Goal: Contribute content: Add original content to the website for others to see

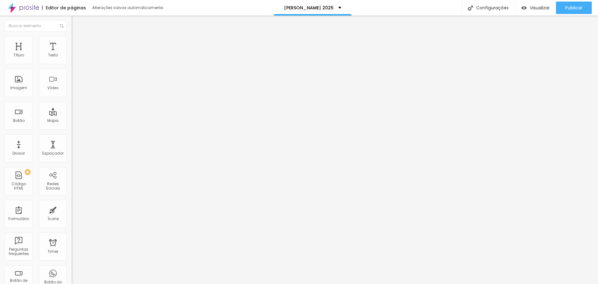
click at [72, 53] on div "Trocar imagem" at bounding box center [108, 51] width 72 height 4
click at [72, 39] on img at bounding box center [75, 39] width 6 height 6
click at [72, 36] on img at bounding box center [75, 33] width 6 height 6
click at [51, 89] on div "Vídeo" at bounding box center [52, 88] width 11 height 4
click at [50, 88] on div "Vídeo" at bounding box center [52, 88] width 11 height 4
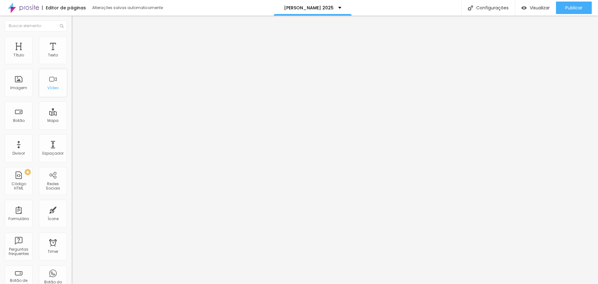
click at [48, 82] on div "Vídeo" at bounding box center [53, 83] width 28 height 28
click at [72, 42] on li "Estilo" at bounding box center [108, 39] width 72 height 6
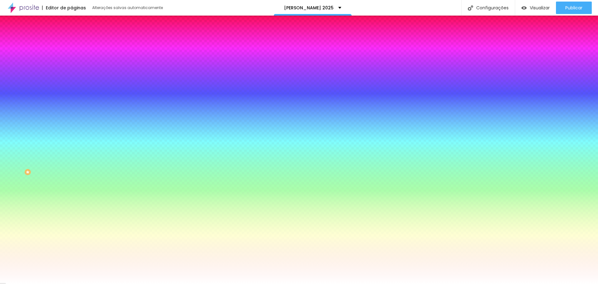
click at [72, 42] on li "Avançado" at bounding box center [108, 45] width 72 height 6
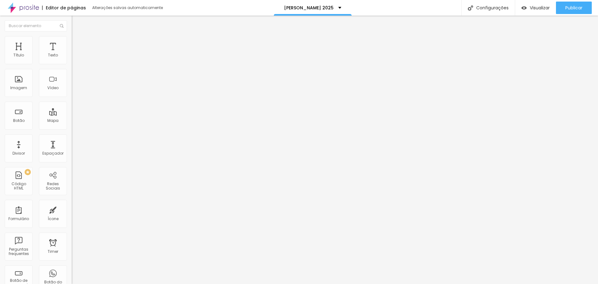
click at [77, 43] on span "Estilo" at bounding box center [82, 40] width 10 height 5
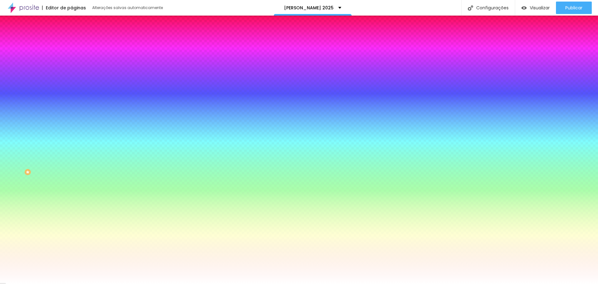
click at [72, 36] on img at bounding box center [75, 33] width 6 height 6
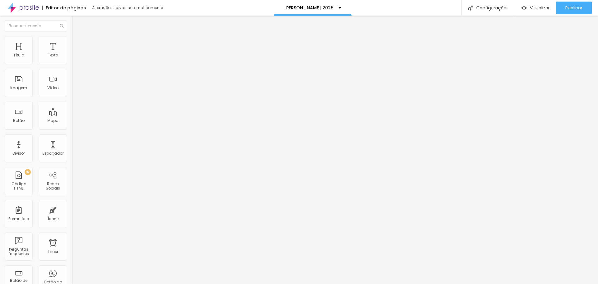
click at [76, 21] on img "button" at bounding box center [78, 22] width 5 height 5
click at [17, 84] on div "Imagem" at bounding box center [19, 83] width 28 height 28
click at [20, 83] on div "Imagem" at bounding box center [19, 83] width 28 height 28
click at [21, 86] on div "Imagem" at bounding box center [18, 88] width 17 height 4
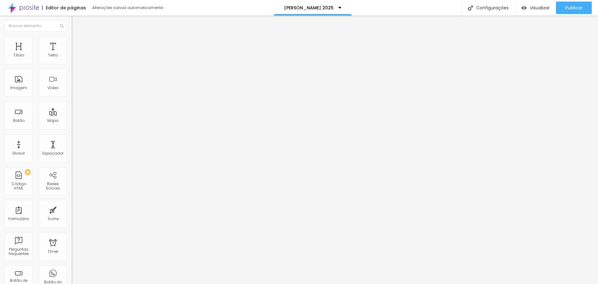
click at [72, 44] on ul "Conteúdo Estilo Avançado" at bounding box center [108, 39] width 72 height 19
click at [72, 42] on li "Avançado" at bounding box center [108, 45] width 72 height 6
click at [72, 36] on img at bounding box center [75, 33] width 6 height 6
click at [72, 26] on button "Editar Coluna" at bounding box center [108, 23] width 72 height 14
click at [72, 54] on span "Trocar imagem" at bounding box center [89, 50] width 34 height 5
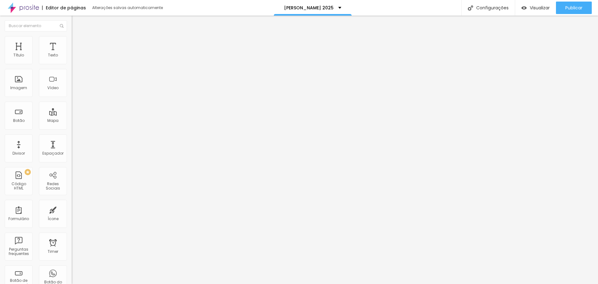
click at [135, 284] on div at bounding box center [299, 288] width 598 height 0
click at [72, 54] on span "Trocar imagem" at bounding box center [89, 50] width 34 height 5
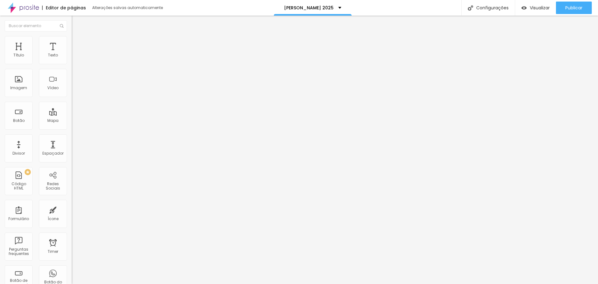
click at [76, 25] on img "button" at bounding box center [78, 22] width 5 height 5
click at [72, 54] on span "Trocar imagem" at bounding box center [89, 50] width 34 height 5
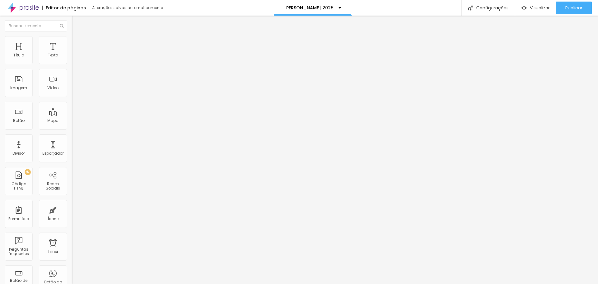
click at [533, 6] on span "Visualizar" at bounding box center [540, 7] width 20 height 5
click at [72, 117] on div at bounding box center [108, 117] width 72 height 0
click at [77, 42] on span "Estilo" at bounding box center [82, 40] width 10 height 5
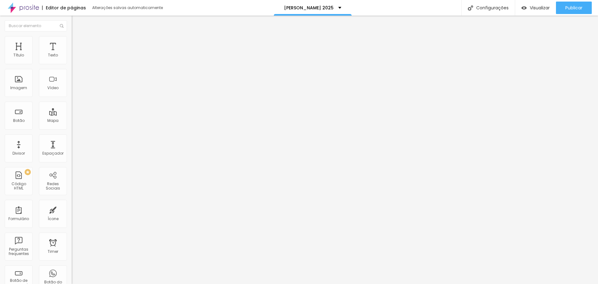
click at [77, 45] on span "Avançado" at bounding box center [87, 46] width 21 height 5
click at [77, 37] on span "Conteúdo" at bounding box center [86, 33] width 19 height 5
click at [72, 59] on input "text" at bounding box center [109, 55] width 75 height 6
paste input "[URL][DOMAIN_NAME]"
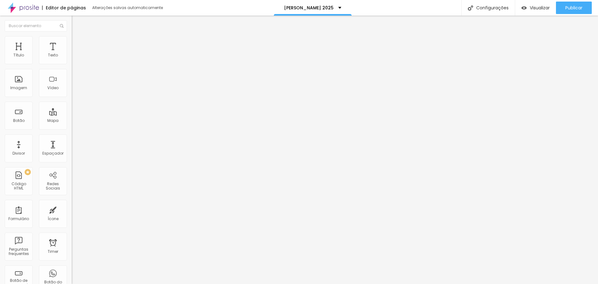
type input "[URL][DOMAIN_NAME]"
click at [47, 88] on div "Vídeo" at bounding box center [52, 88] width 11 height 4
click at [50, 88] on div "Vídeo" at bounding box center [52, 88] width 11 height 4
click at [48, 117] on div "Mapa" at bounding box center [53, 116] width 28 height 28
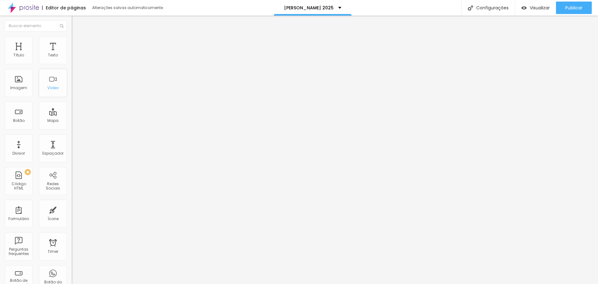
click at [48, 89] on div "Vídeo" at bounding box center [52, 88] width 11 height 4
paste input "[URL][DOMAIN_NAME]"
type input "[URL][DOMAIN_NAME]"
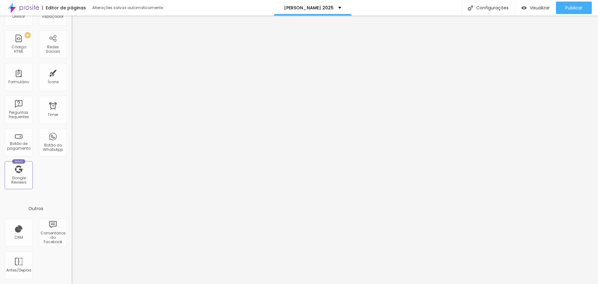
scroll to position [0, 0]
